Goal: Information Seeking & Learning: Learn about a topic

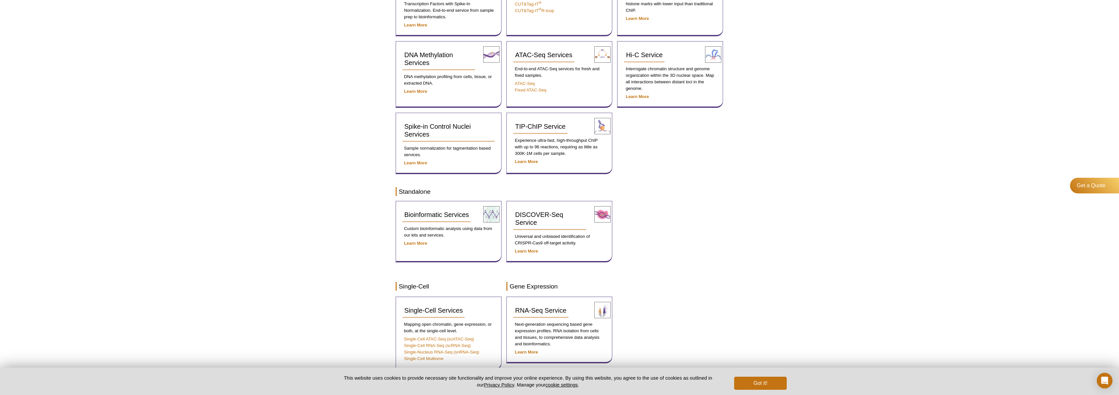
click at [319, 95] on div "Active Motif Logo Enabling Epigenetics Research 0 Search Skip to content Active…" at bounding box center [559, 298] width 1119 height 915
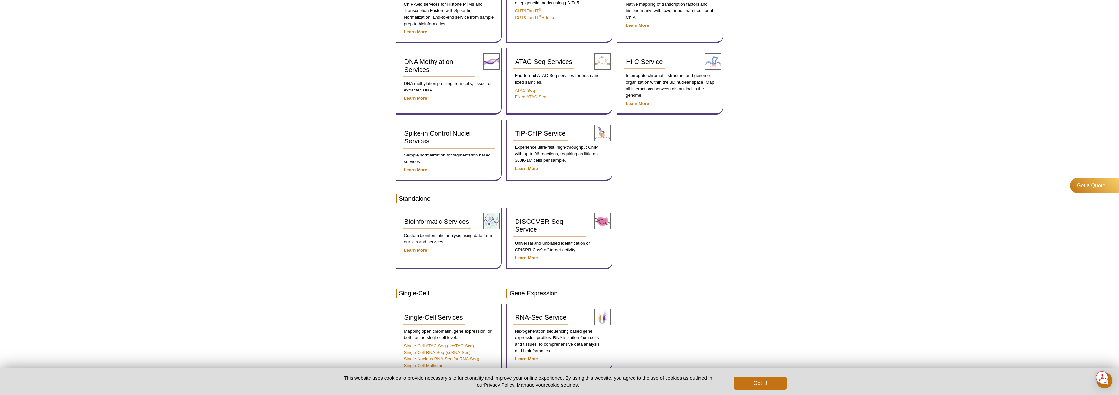
scroll to position [169, 0]
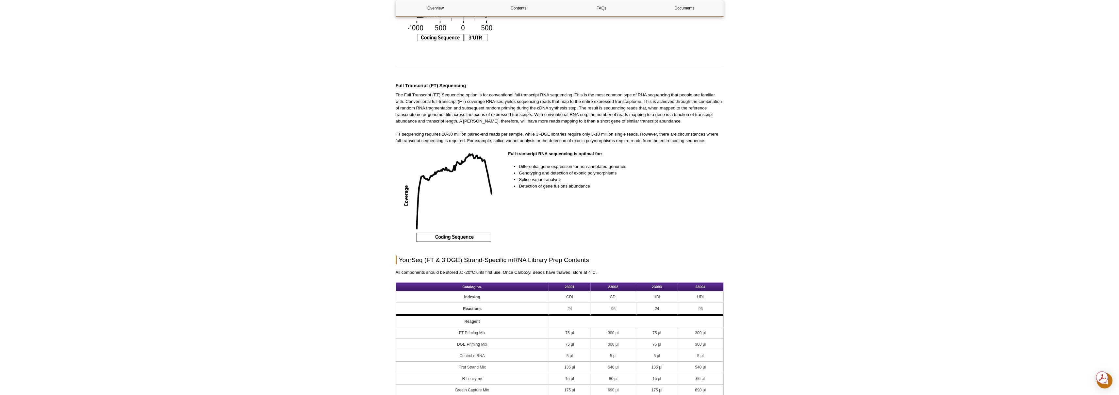
scroll to position [642, 0]
